Goal: Browse casually

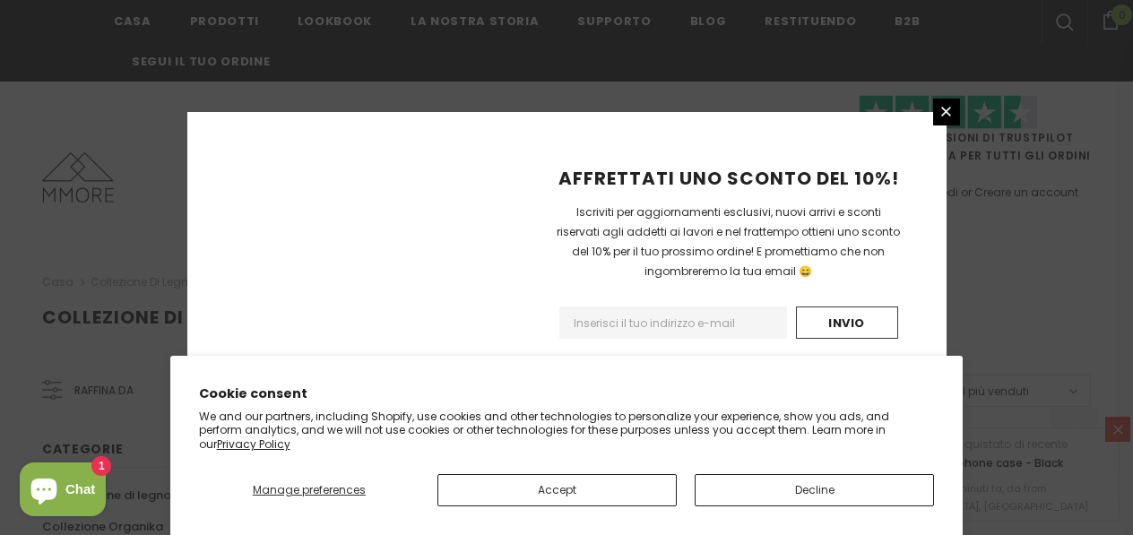
scroll to position [1340, 0]
